Goal: Task Accomplishment & Management: Use online tool/utility

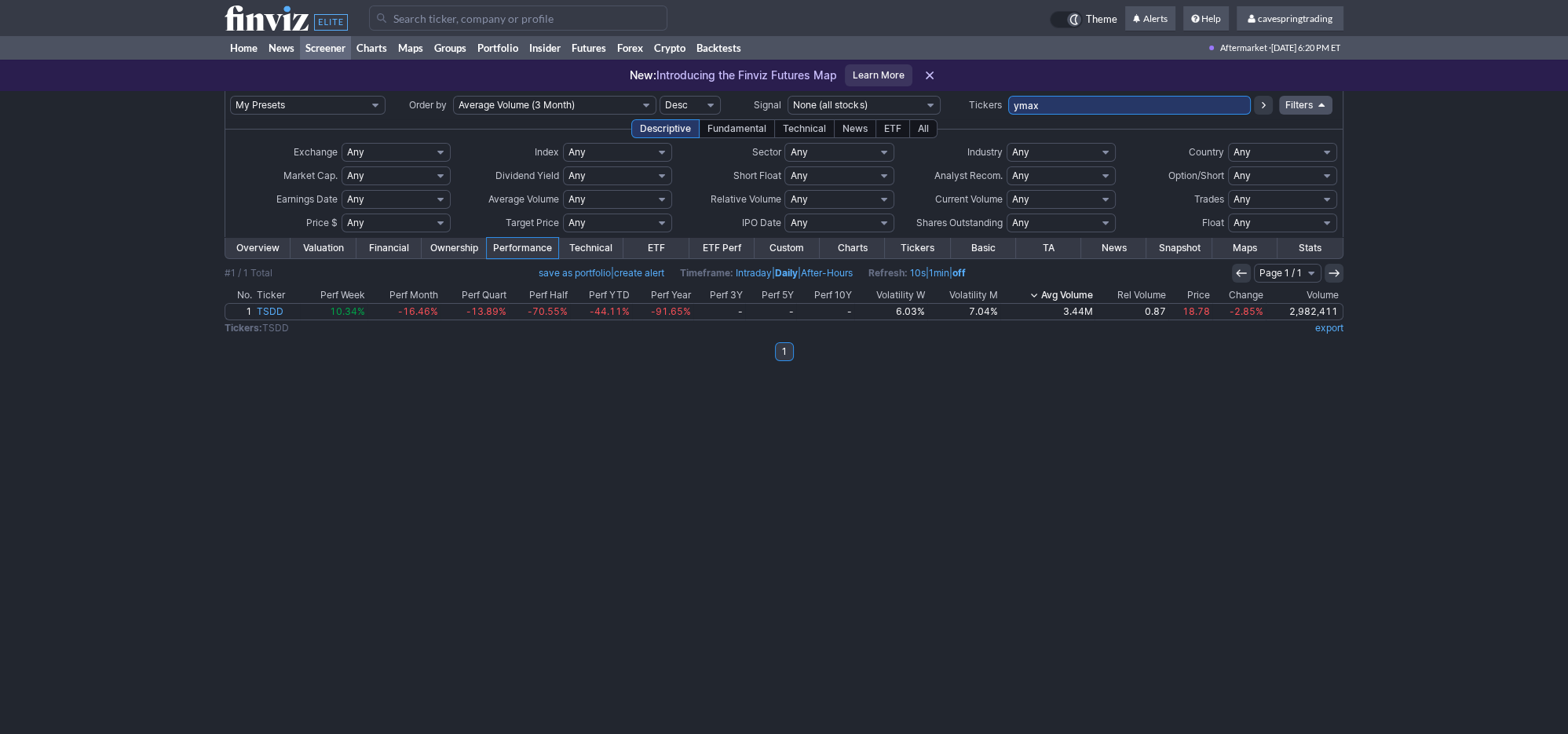
type input "ymax"
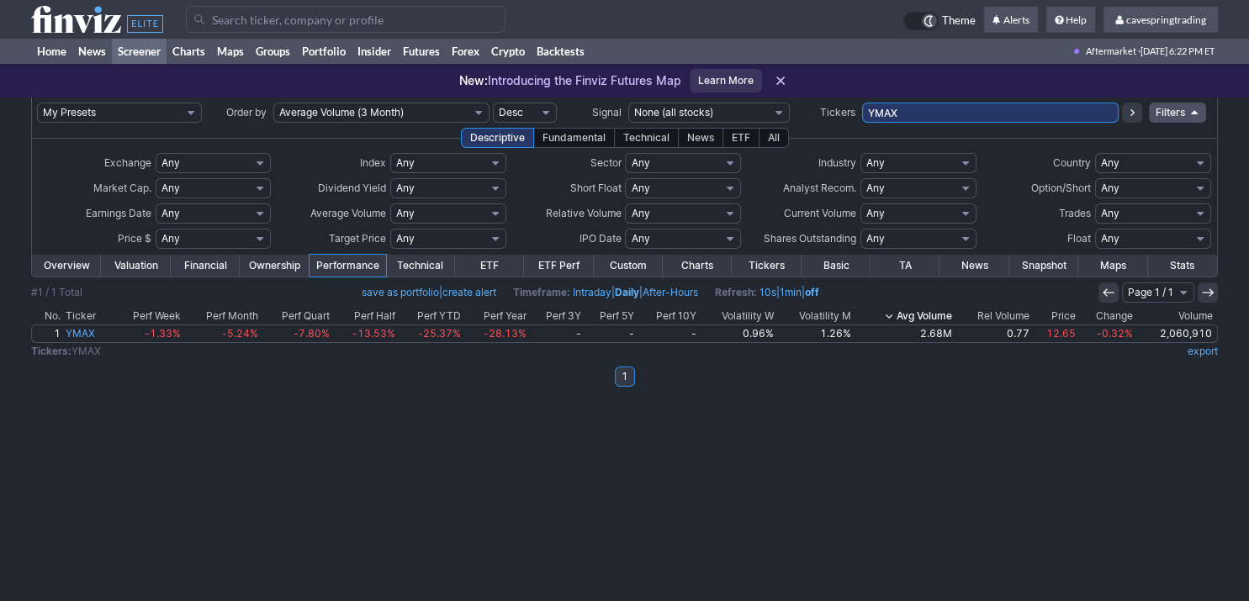
drag, startPoint x: 941, startPoint y: 106, endPoint x: 684, endPoint y: 103, distance: 256.5
click at [862, 103] on input "YMAX" at bounding box center [990, 113] width 257 height 20
type input "lqd,schb,eem,vwo,schd,schg,t,ewg"
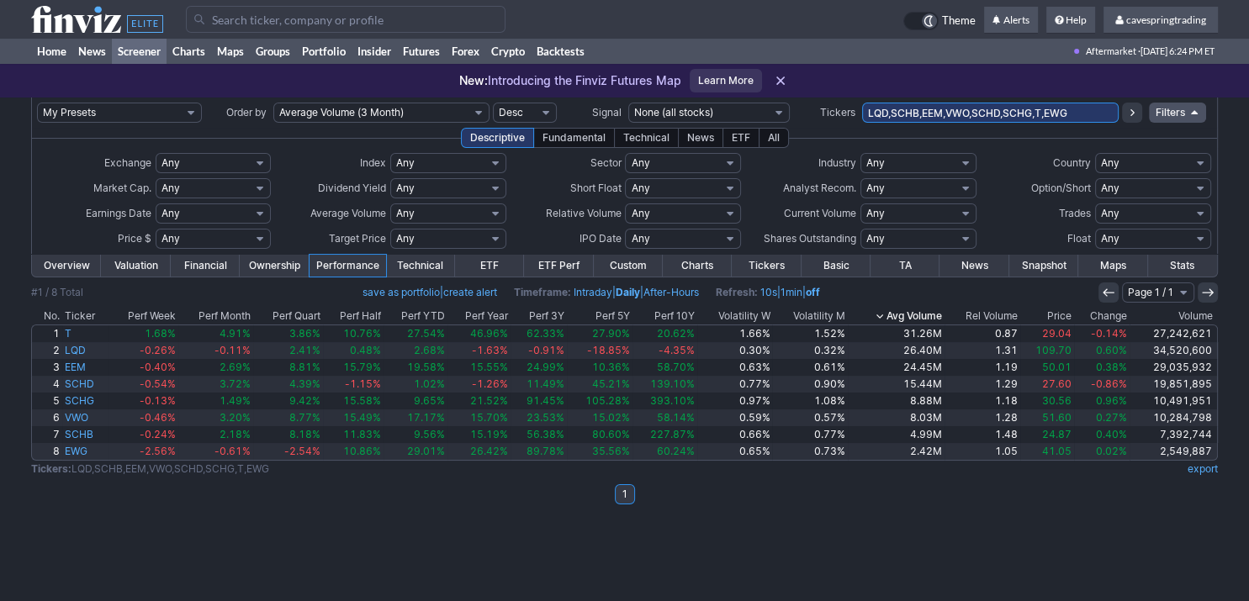
click at [927, 121] on input "LQD,SCHB,EEM,VWO,SCHD,SCHG,T,EWG" at bounding box center [990, 113] width 257 height 20
type input "qyld,pslv,ief,vcit,schf,cony,sptl,jnk,agg,tsly,inda,icln"
